Goal: Information Seeking & Learning: Learn about a topic

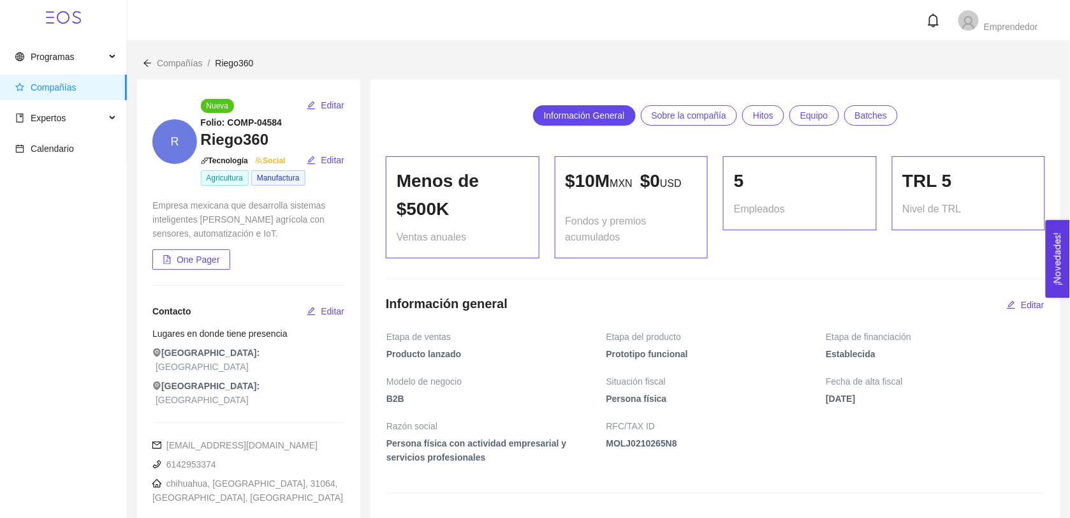
click at [847, 61] on div "Compañías / Riego360 /" at bounding box center [599, 63] width 912 height 14
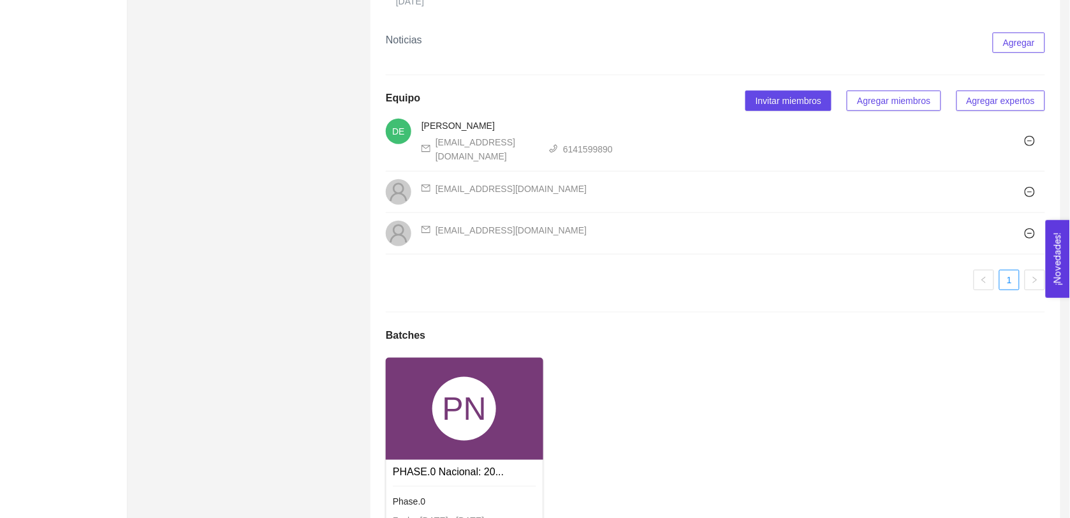
scroll to position [1768, 0]
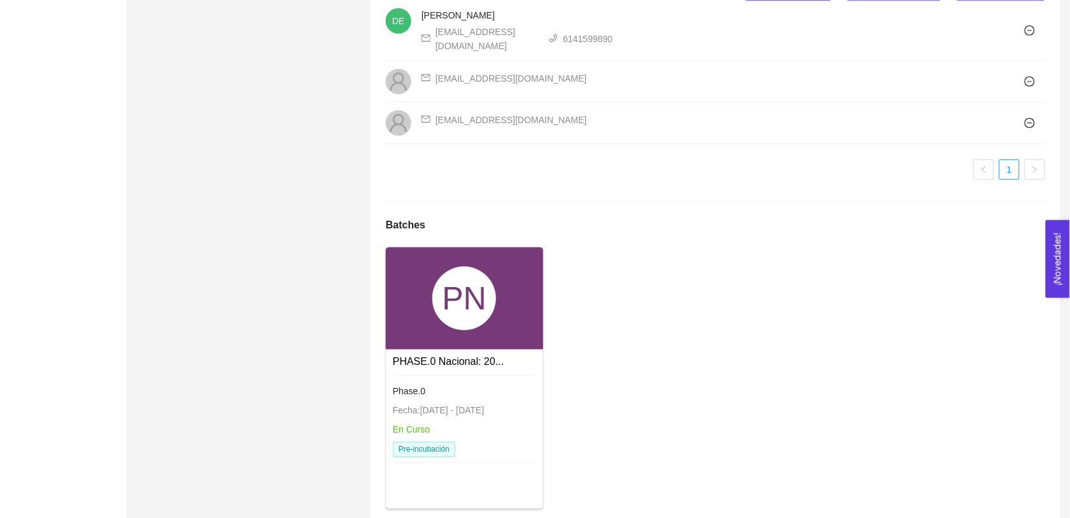
click at [427, 303] on div "PN" at bounding box center [465, 299] width 158 height 102
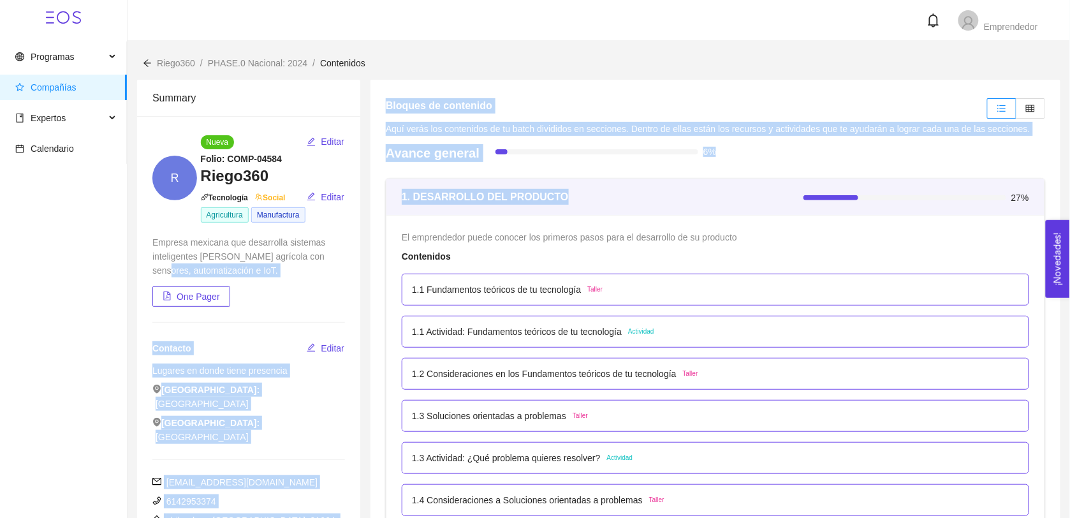
drag, startPoint x: 576, startPoint y: 199, endPoint x: 341, endPoint y: 253, distance: 240.8
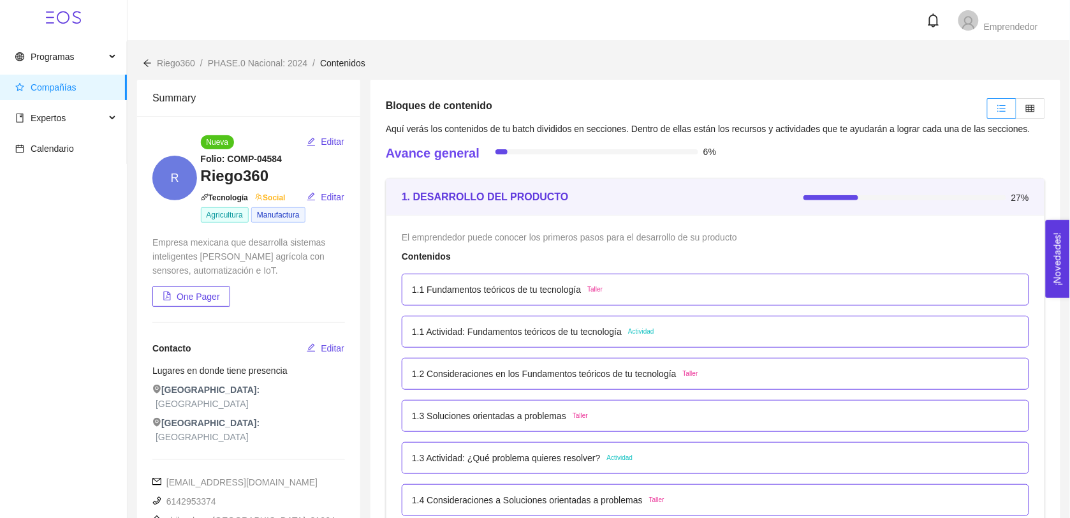
drag, startPoint x: 341, startPoint y: 253, endPoint x: 422, endPoint y: 223, distance: 86.2
drag, startPoint x: 413, startPoint y: 198, endPoint x: 434, endPoint y: 211, distance: 25.2
click at [434, 211] on div "1. DESARROLLO DEL PRODUCTO" at bounding box center [603, 197] width 402 height 36
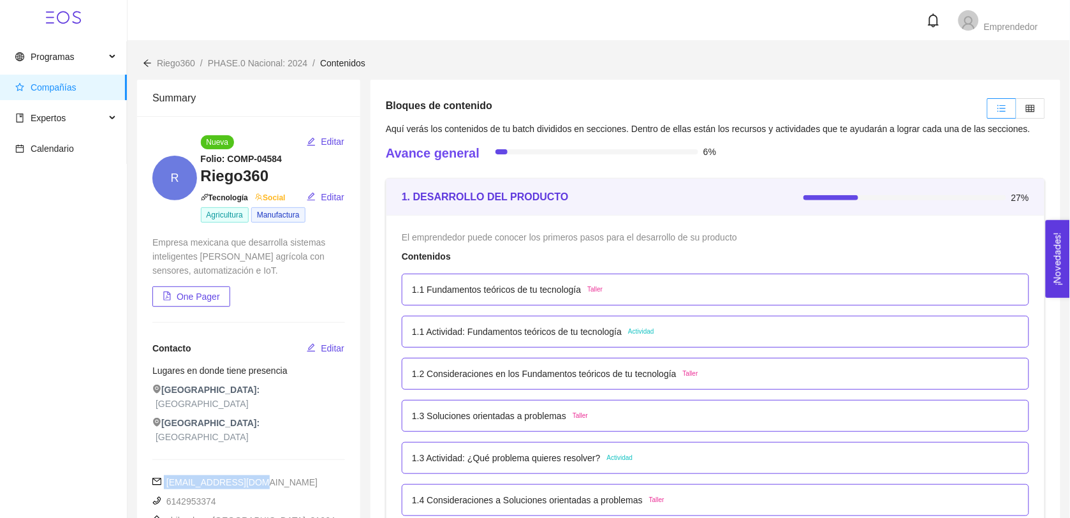
drag, startPoint x: 265, startPoint y: 456, endPoint x: 161, endPoint y: 456, distance: 104.0
click at [161, 475] on div "[EMAIL_ADDRESS][DOMAIN_NAME]" at bounding box center [248, 482] width 193 height 14
click at [332, 346] on span "Editar" at bounding box center [333, 348] width 24 height 14
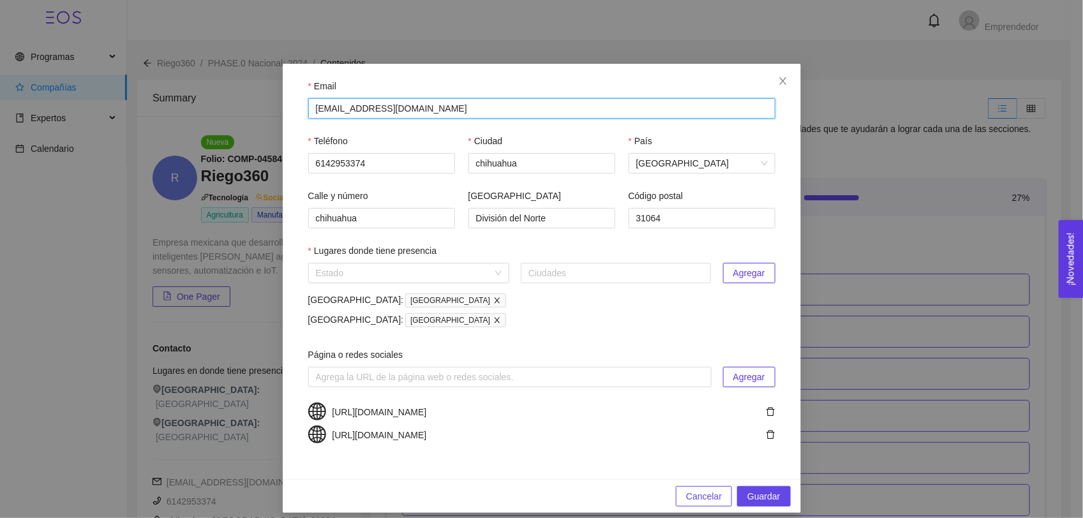
drag, startPoint x: 410, startPoint y: 107, endPoint x: 246, endPoint y: 138, distance: 167.5
click at [246, 138] on div "Email [EMAIL_ADDRESS][DOMAIN_NAME] Teléfono [PHONE_NUMBER] [GEOGRAPHIC_DATA] [G…" at bounding box center [541, 259] width 1083 height 518
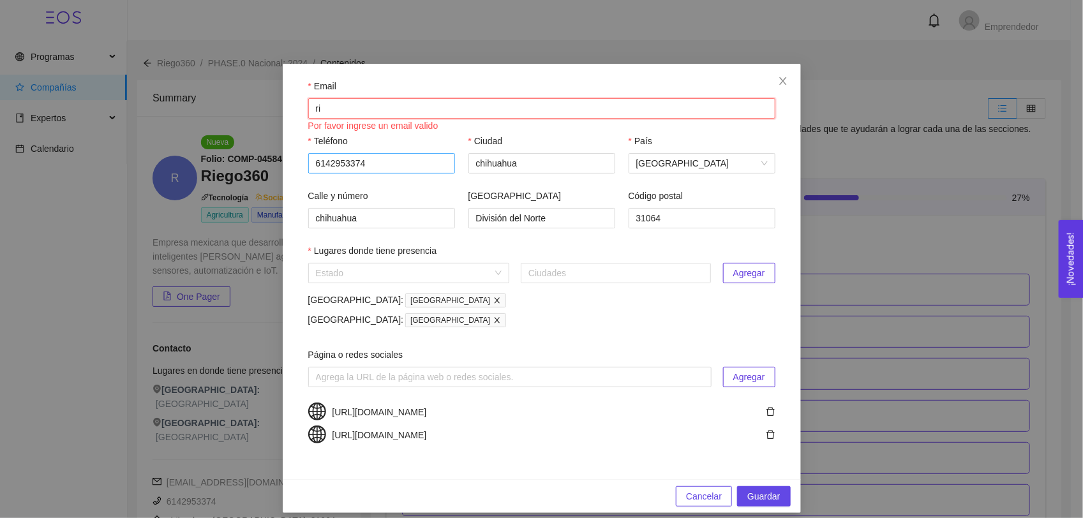
type input "[EMAIL_ADDRESS][DOMAIN_NAME]"
click at [588, 330] on div "Estado Ciudades Agregar [GEOGRAPHIC_DATA]: [GEOGRAPHIC_DATA] [GEOGRAPHIC_DATA]:…" at bounding box center [541, 298] width 467 height 70
click at [454, 279] on input "search" at bounding box center [404, 272] width 177 height 19
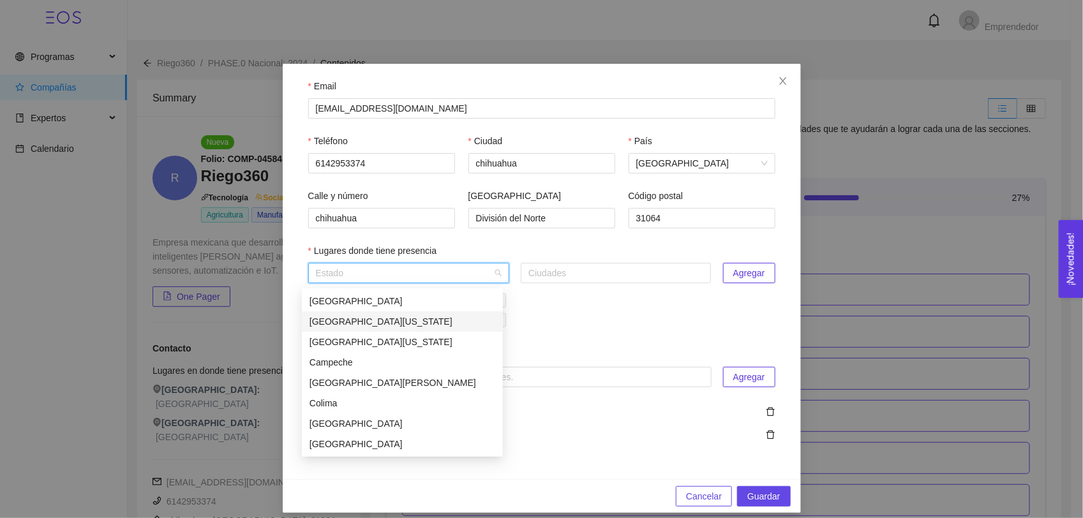
click at [533, 327] on div "[GEOGRAPHIC_DATA]: [GEOGRAPHIC_DATA]" at bounding box center [541, 320] width 467 height 15
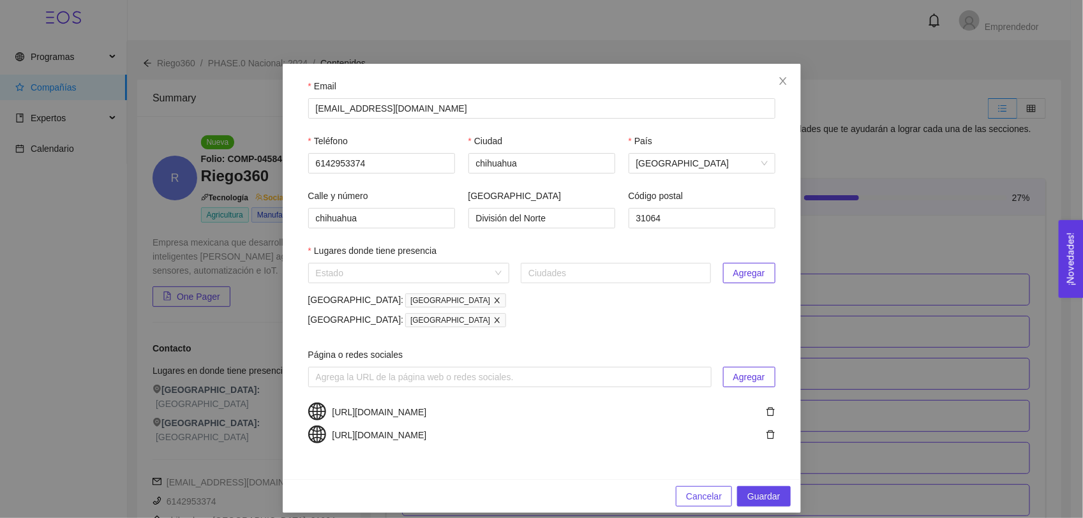
drag, startPoint x: 572, startPoint y: 413, endPoint x: 426, endPoint y: 416, distance: 145.5
click at [426, 416] on div "[URL][DOMAIN_NAME]" at bounding box center [541, 412] width 467 height 18
drag, startPoint x: 656, startPoint y: 437, endPoint x: 466, endPoint y: 441, distance: 190.1
click at [466, 441] on div "[URL][DOMAIN_NAME]" at bounding box center [541, 435] width 467 height 18
click at [752, 501] on span "Guardar" at bounding box center [763, 496] width 33 height 14
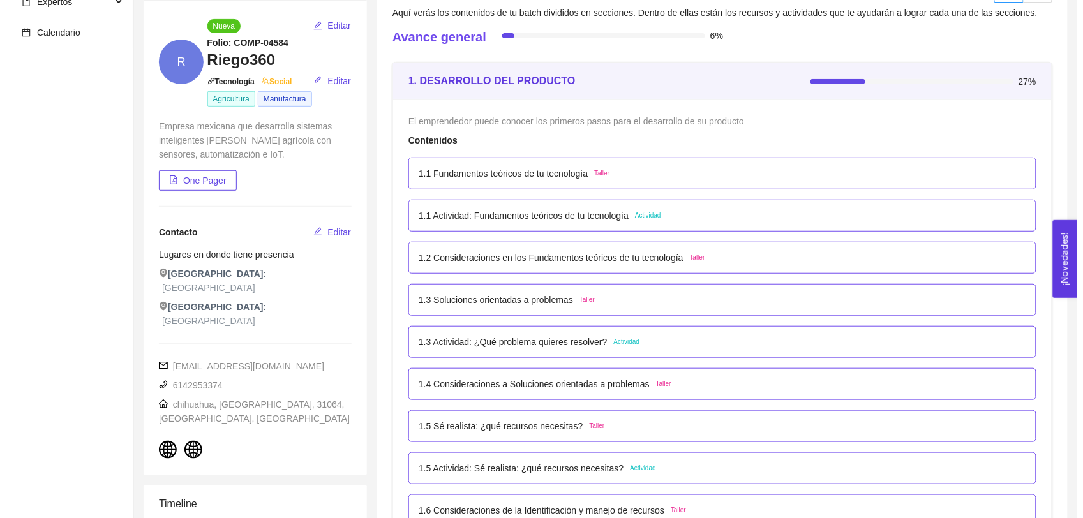
scroll to position [126, 0]
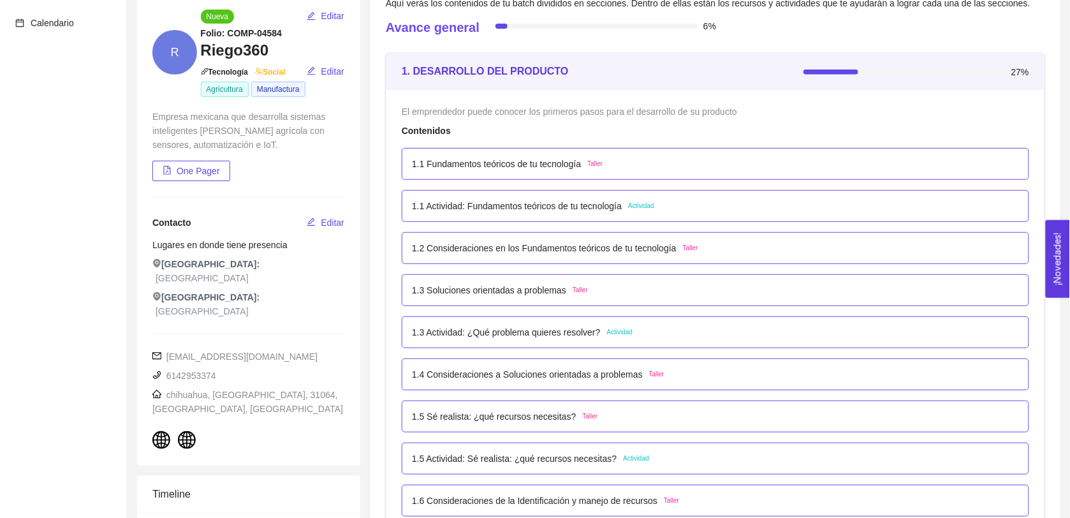
click at [499, 209] on p "1.1 Actividad: Fundamentos teóricos de tu tecnología" at bounding box center [517, 206] width 210 height 14
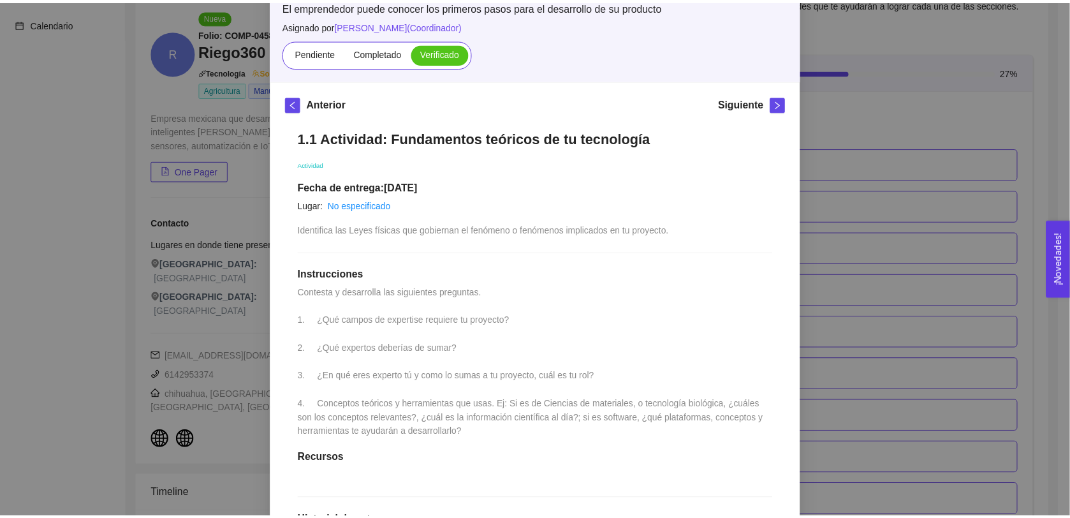
scroll to position [109, 0]
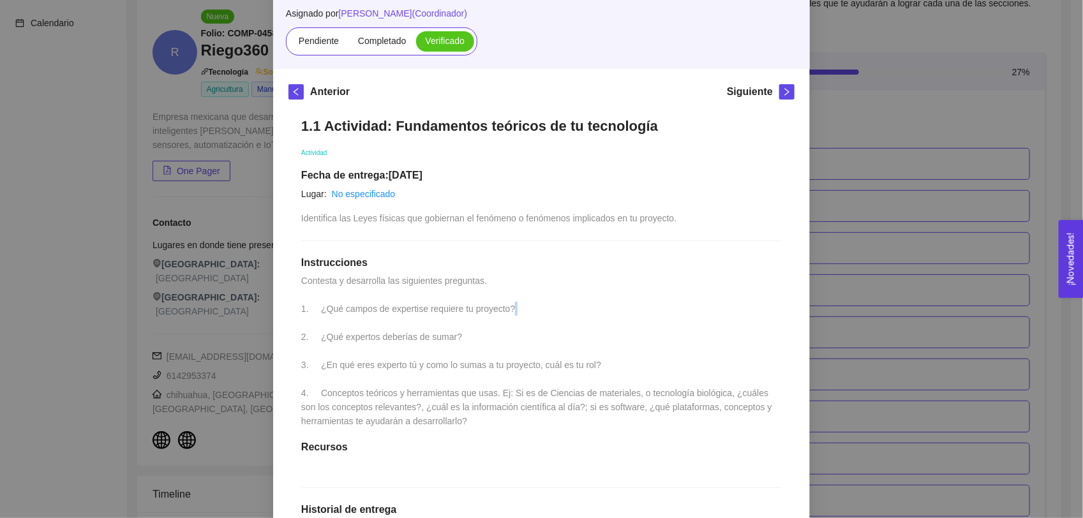
drag, startPoint x: 518, startPoint y: 311, endPoint x: 496, endPoint y: 323, distance: 24.8
click at [496, 323] on div "1.1 Actividad: Fundamentos teóricos de tu tecnología Actividad Fecha de entrega…" at bounding box center [541, 456] width 506 height 702
drag, startPoint x: 323, startPoint y: 358, endPoint x: 515, endPoint y: 380, distance: 193.3
click at [515, 380] on div "1.1 Actividad: Fundamentos teóricos de tu tecnología Actividad Fecha de entrega…" at bounding box center [541, 456] width 506 height 702
drag, startPoint x: 515, startPoint y: 380, endPoint x: 473, endPoint y: 384, distance: 42.3
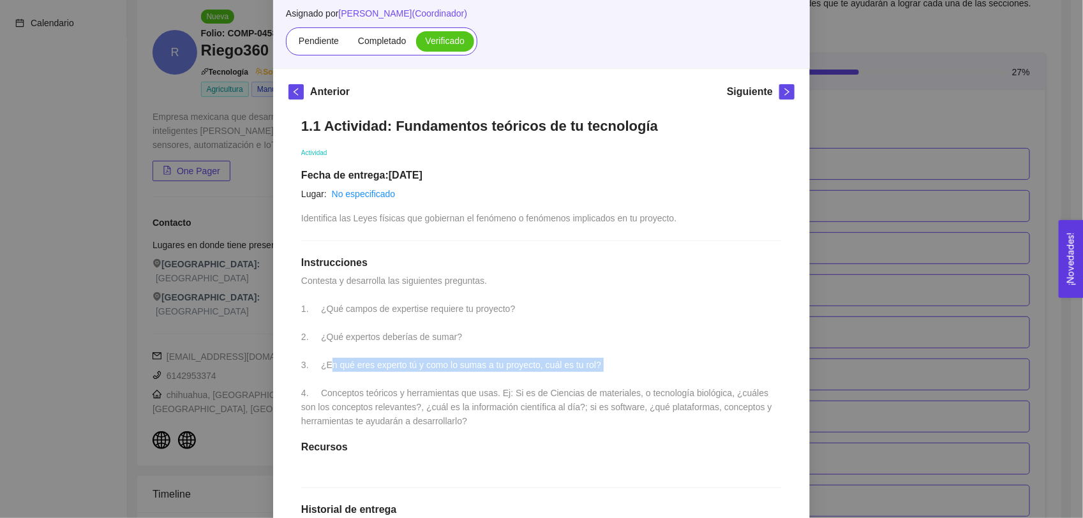
click at [473, 383] on div "1.1 Actividad: Fundamentos teóricos de tu tecnología Actividad Fecha de entrega…" at bounding box center [541, 456] width 506 height 702
drag, startPoint x: 589, startPoint y: 365, endPoint x: 272, endPoint y: 348, distance: 317.5
click at [273, 348] on div "Anterior Siguiente 1.1 Actividad: Fundamentos teóricos de tu tecnología Activid…" at bounding box center [541, 445] width 537 height 753
drag, startPoint x: 470, startPoint y: 425, endPoint x: 314, endPoint y: 387, distance: 160.3
click at [314, 387] on div "1.1 Actividad: Fundamentos teóricos de tu tecnología Actividad Fecha de entrega…" at bounding box center [541, 456] width 506 height 702
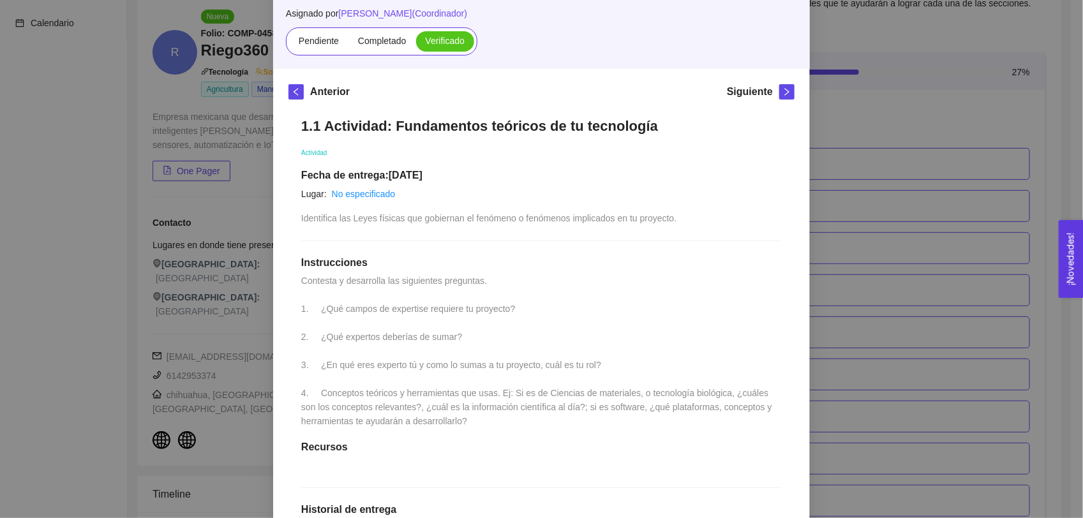
drag, startPoint x: 875, startPoint y: 100, endPoint x: 887, endPoint y: 100, distance: 12.8
click at [876, 101] on div "1. DESARROLLO DEL PRODUCTO El emprendedor puede conocer los primeros pasos para…" at bounding box center [541, 259] width 1083 height 518
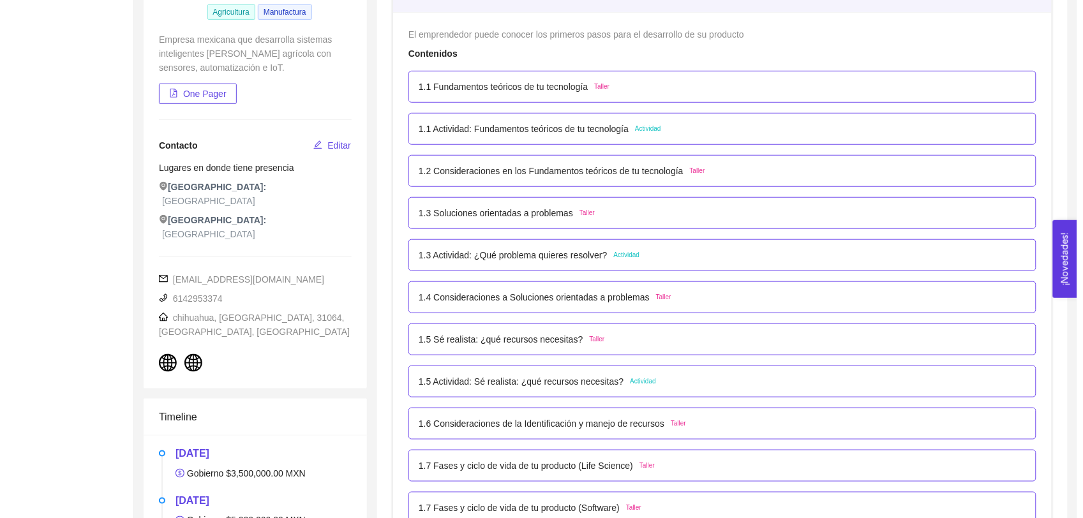
scroll to position [223, 0]
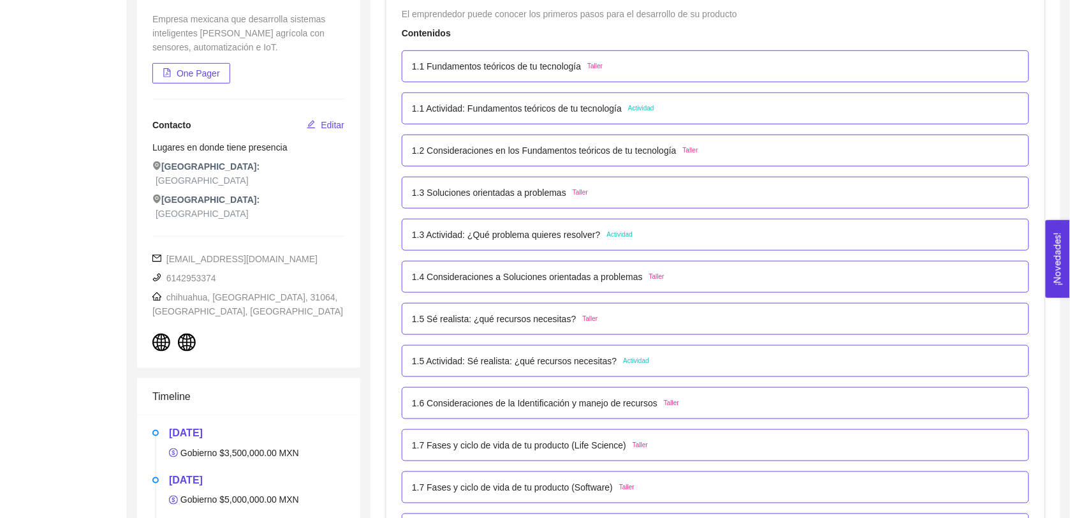
click at [542, 238] on p "1.3 Actividad: ¿Qué problema quieres resolver?" at bounding box center [506, 235] width 189 height 14
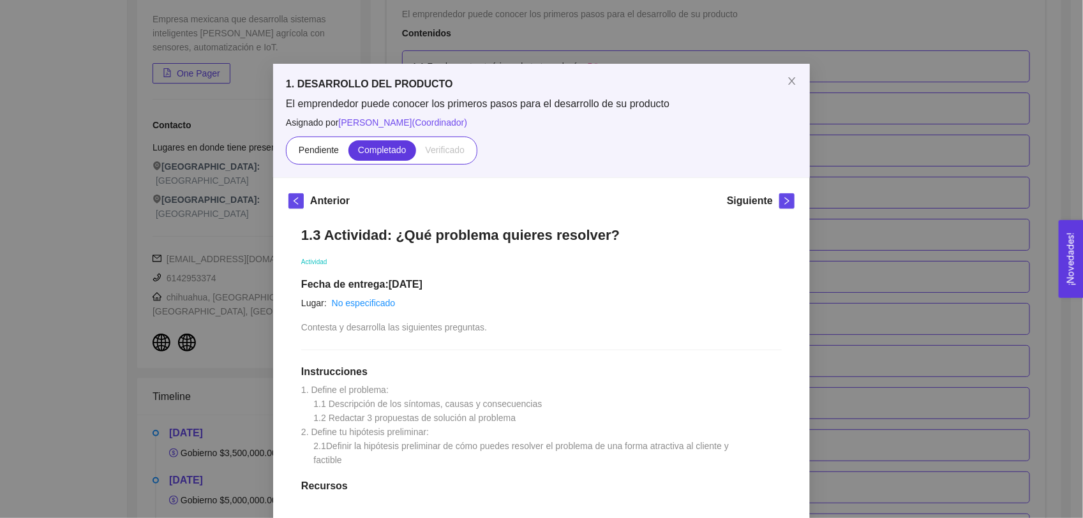
click at [341, 406] on span "1. Define el problema: 1.1 Descripción de los síntomas, causas y consecuencias …" at bounding box center [516, 425] width 430 height 80
click at [343, 413] on span "1. Define el problema: 1.1 Descripción de los síntomas, causas y consecuencias …" at bounding box center [516, 425] width 430 height 80
click at [343, 435] on span "1. Define el problema: 1.1 Descripción de los síntomas, causas y consecuencias …" at bounding box center [516, 425] width 430 height 80
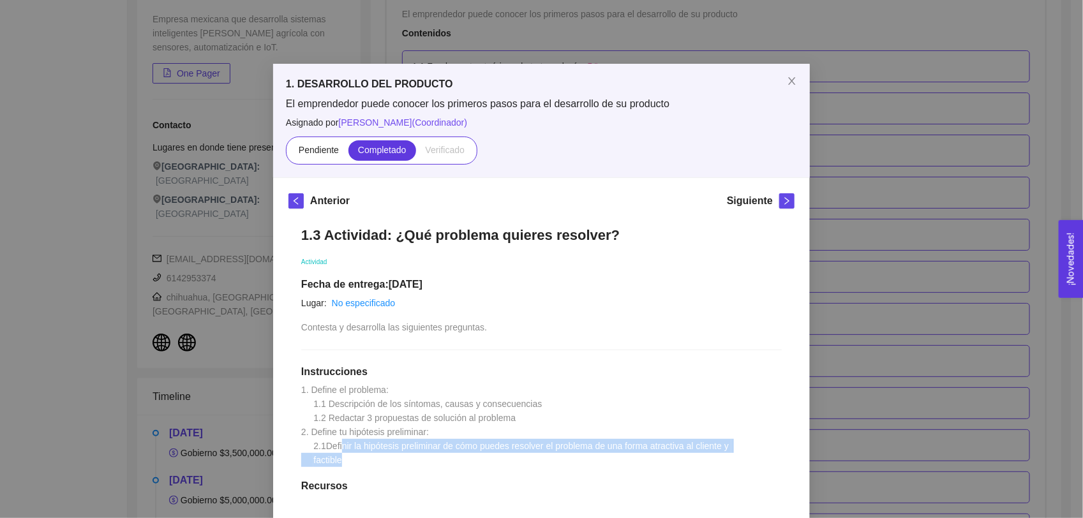
drag, startPoint x: 337, startPoint y: 448, endPoint x: 340, endPoint y: 460, distance: 12.5
drag, startPoint x: 340, startPoint y: 460, endPoint x: 376, endPoint y: 458, distance: 36.4
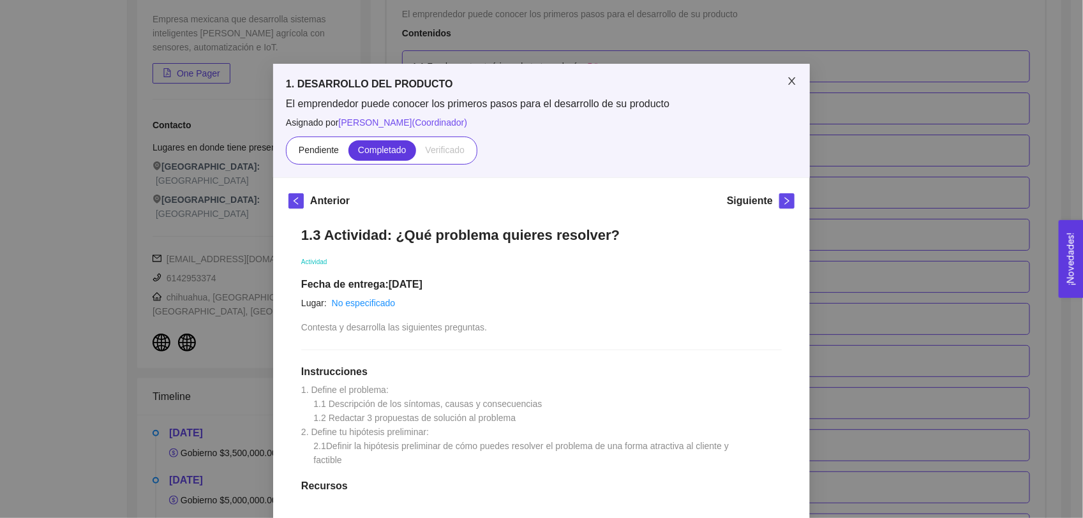
click at [787, 77] on icon "close" at bounding box center [792, 81] width 10 height 10
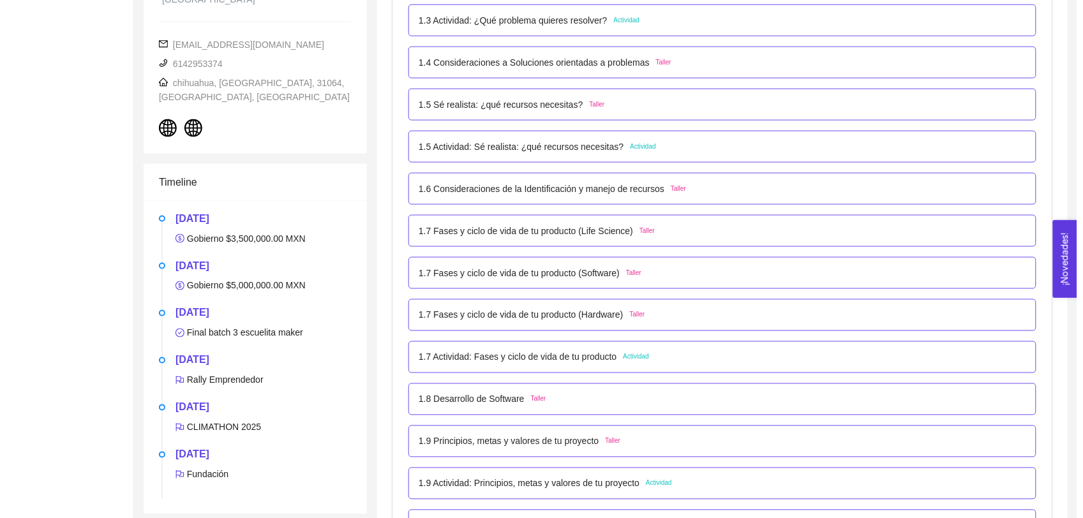
scroll to position [437, 0]
click at [494, 158] on div "1.5 Actividad: Sé realista: ¿qué recursos necesitas? Actividad" at bounding box center [716, 147] width 628 height 32
click at [582, 150] on p "1.5 Actividad: Sé realista: ¿qué recursos necesitas?" at bounding box center [514, 147] width 205 height 14
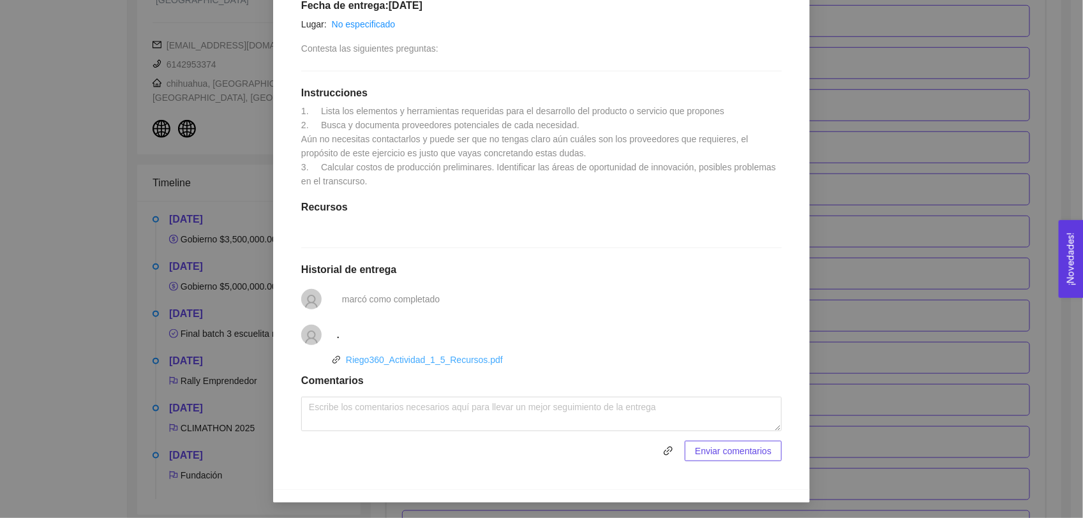
scroll to position [292, 0]
click at [390, 361] on link "Riego360_Actividad_1_5_Recursos.pdf" at bounding box center [424, 360] width 157 height 10
click at [977, 225] on div "1. DESARROLLO DEL PRODUCTO El emprendedor puede conocer los primeros pasos para…" at bounding box center [541, 259] width 1083 height 518
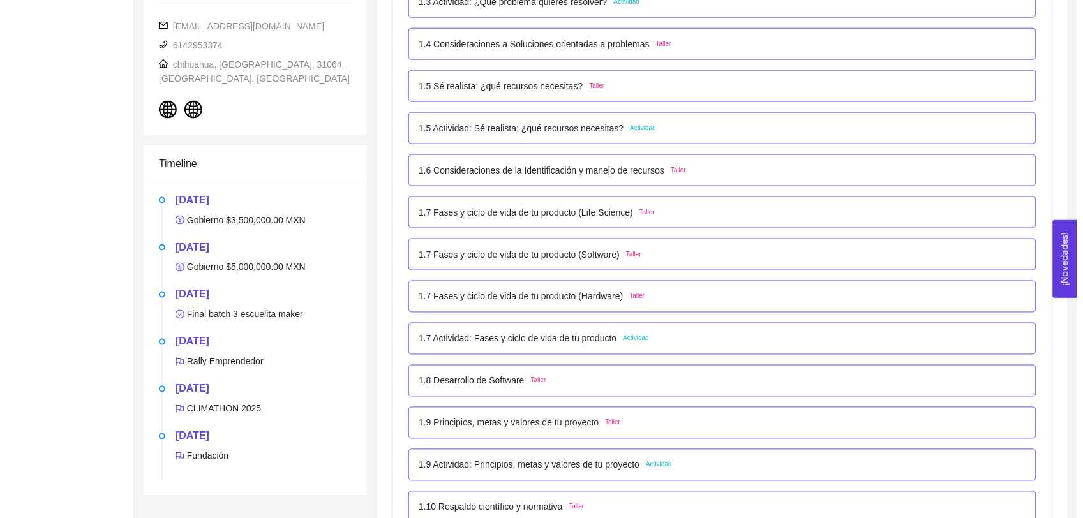
scroll to position [457, 0]
click at [601, 344] on p "1.7 Actividad: Fases y ciclo de vida de tu producto" at bounding box center [511, 338] width 198 height 14
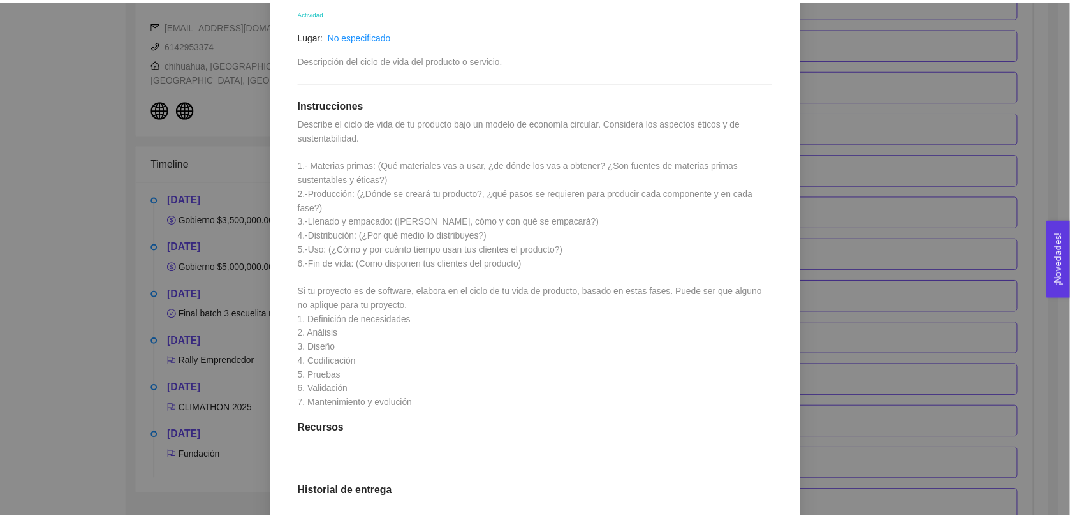
scroll to position [251, 0]
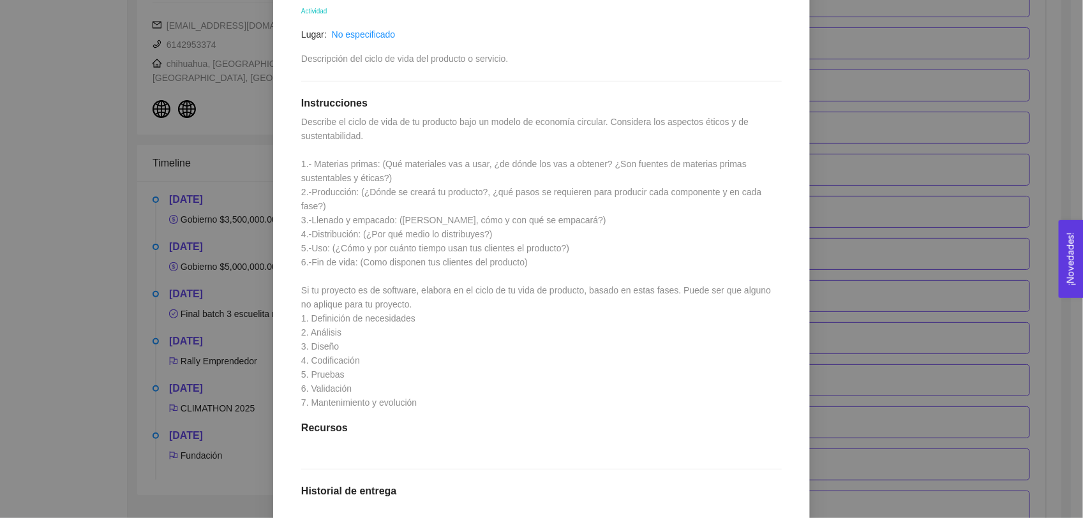
click at [1050, 137] on div "1. DESARROLLO DEL PRODUCTO El emprendedor puede conocer los primeros pasos para…" at bounding box center [541, 259] width 1083 height 518
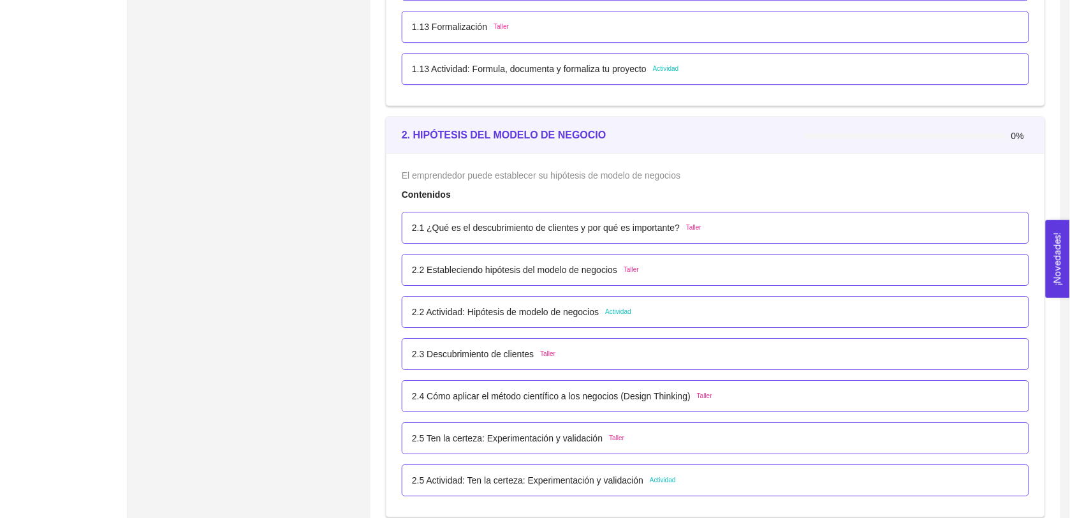
scroll to position [1106, 0]
drag, startPoint x: 596, startPoint y: 133, endPoint x: 432, endPoint y: 147, distance: 165.2
click at [432, 147] on div "2. HIPÓTESIS DEL MODELO DE NEGOCIO" at bounding box center [603, 134] width 402 height 36
click at [642, 119] on div "2. HIPÓTESIS DEL MODELO DE NEGOCIO" at bounding box center [603, 134] width 402 height 36
click at [633, 125] on div "2. HIPÓTESIS DEL MODELO DE NEGOCIO" at bounding box center [603, 134] width 402 height 36
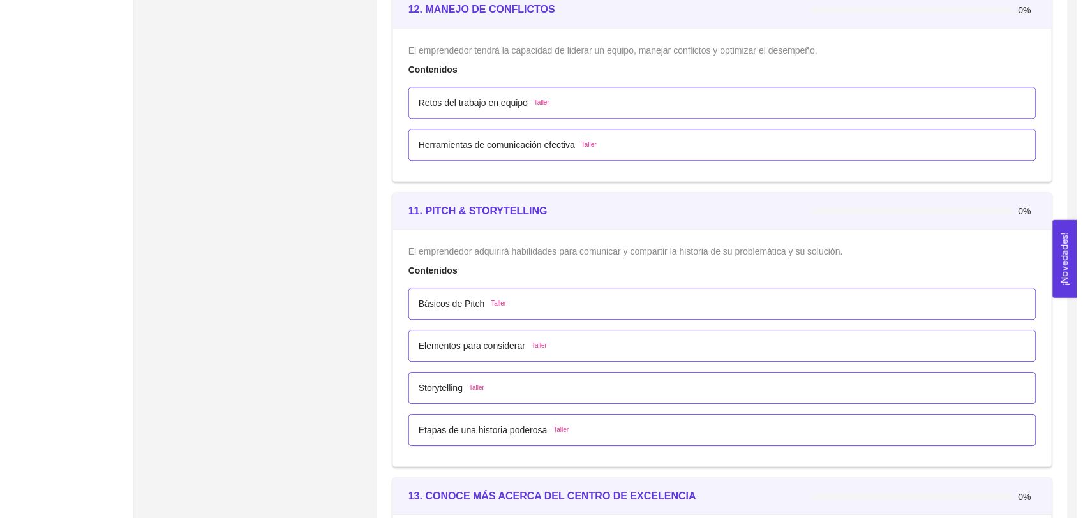
scroll to position [5143, 0]
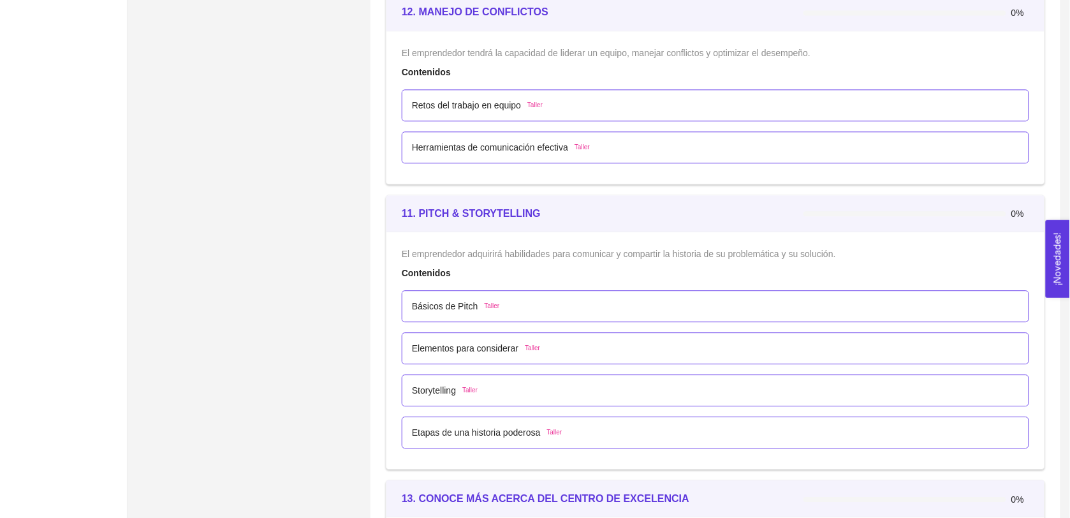
click at [485, 310] on span "Taller" at bounding box center [492, 306] width 15 height 10
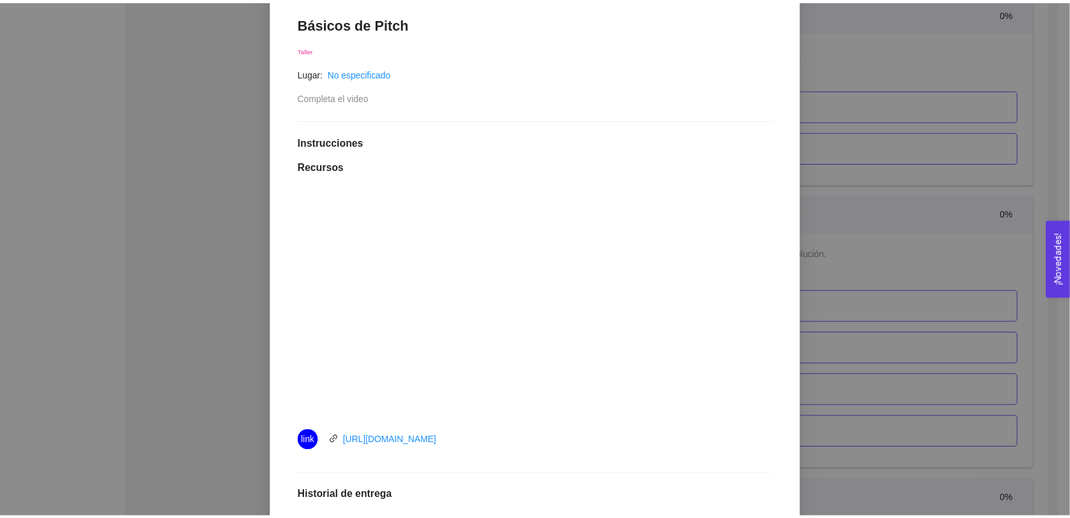
scroll to position [214, 0]
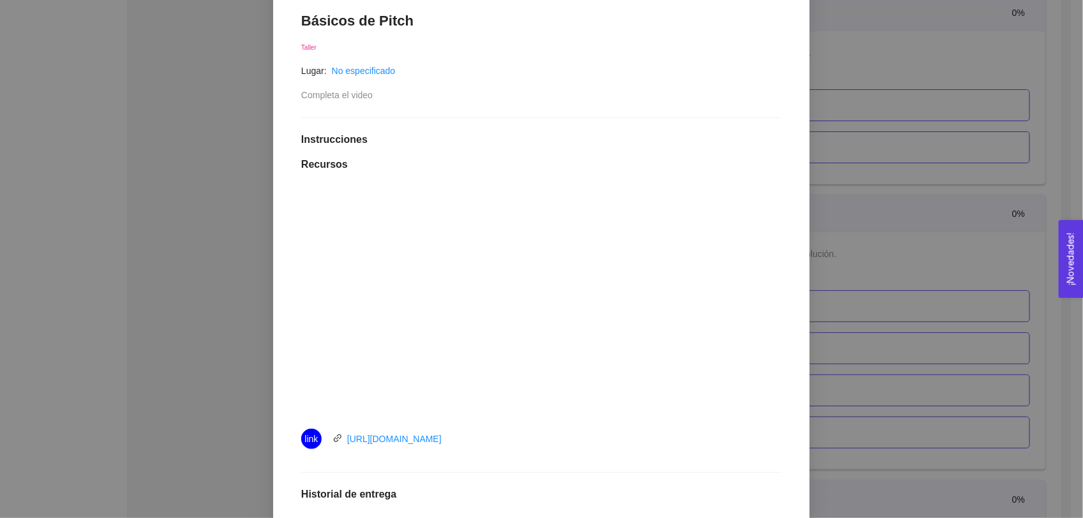
click at [968, 64] on div "11. PITCH & STORYTELLING El emprendedor adquirirá habilidades para comunicar y …" at bounding box center [541, 259] width 1083 height 518
